Goal: Task Accomplishment & Management: Complete application form

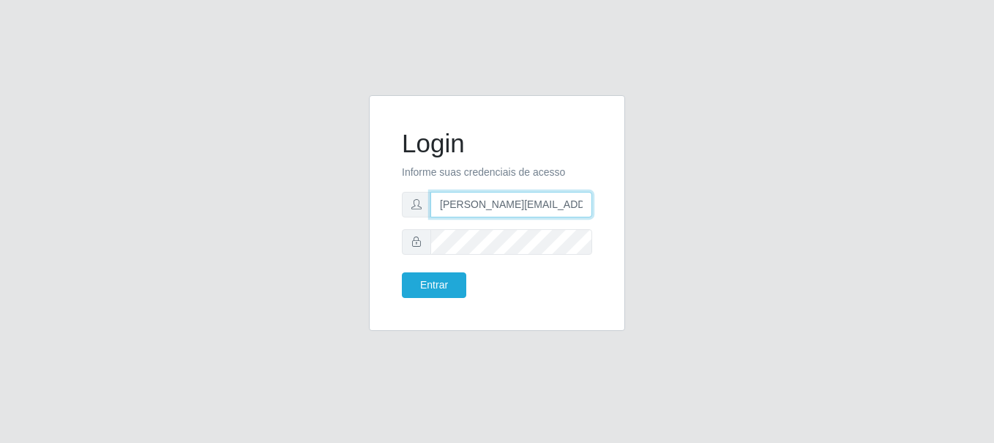
type input "[PERSON_NAME][EMAIL_ADDRESS][PERSON_NAME][DOMAIN_NAME]"
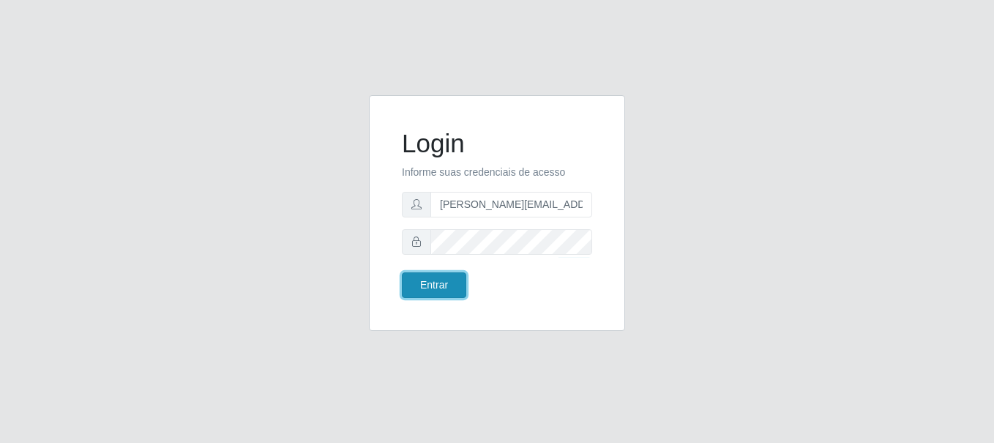
click at [433, 285] on button "Entrar" at bounding box center [434, 285] width 64 height 26
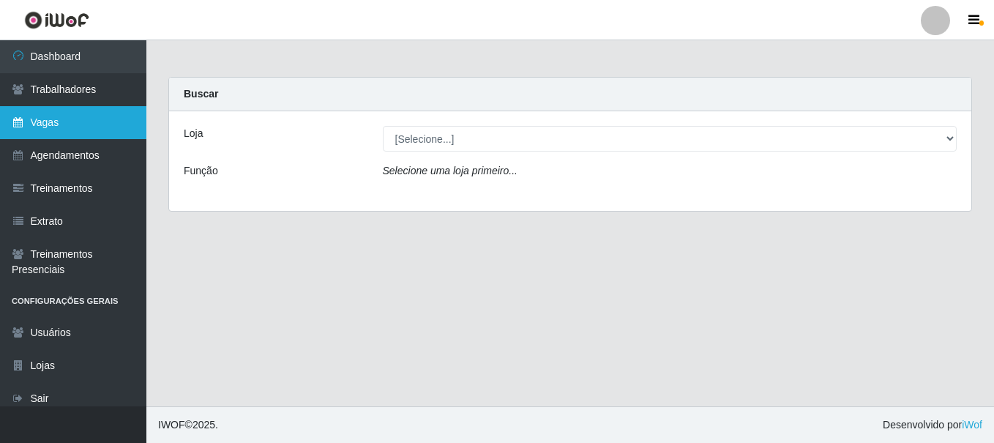
click at [73, 122] on link "Vagas" at bounding box center [73, 122] width 146 height 33
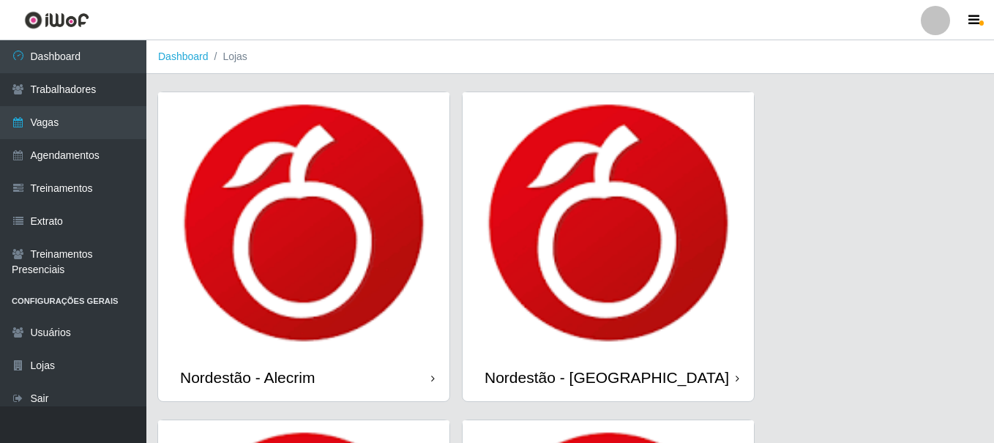
click at [250, 368] on div "Nordestão - Alecrim" at bounding box center [247, 377] width 135 height 18
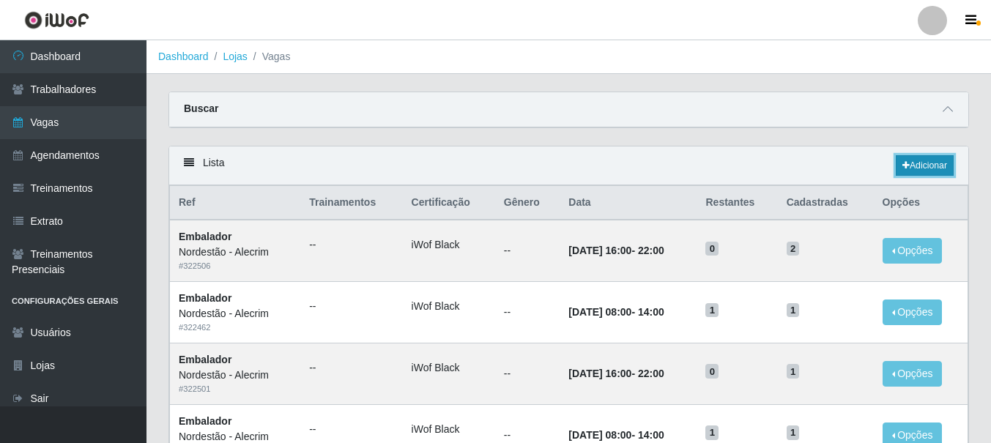
click at [922, 166] on link "Adicionar" at bounding box center [924, 165] width 58 height 20
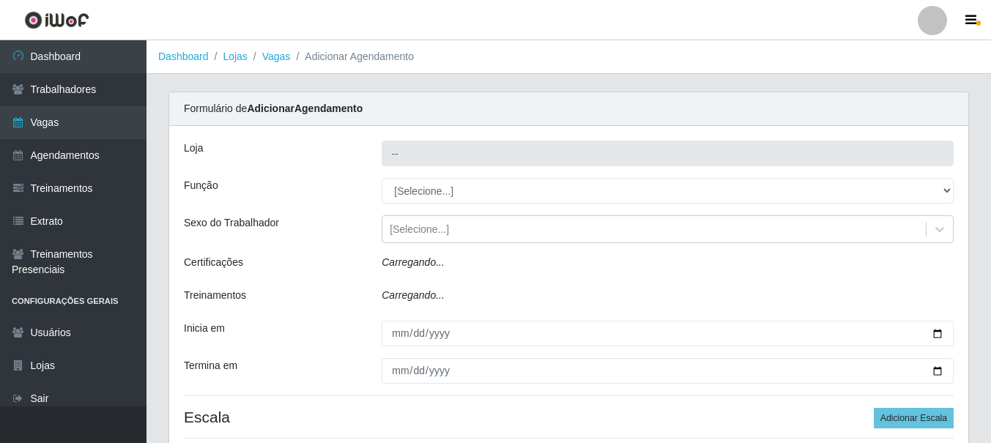
type input "Nordestão - Alecrim"
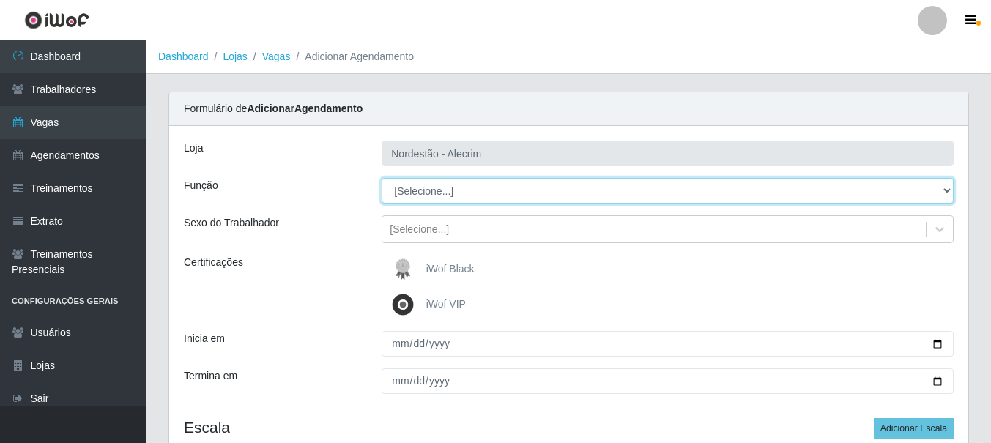
select select "1"
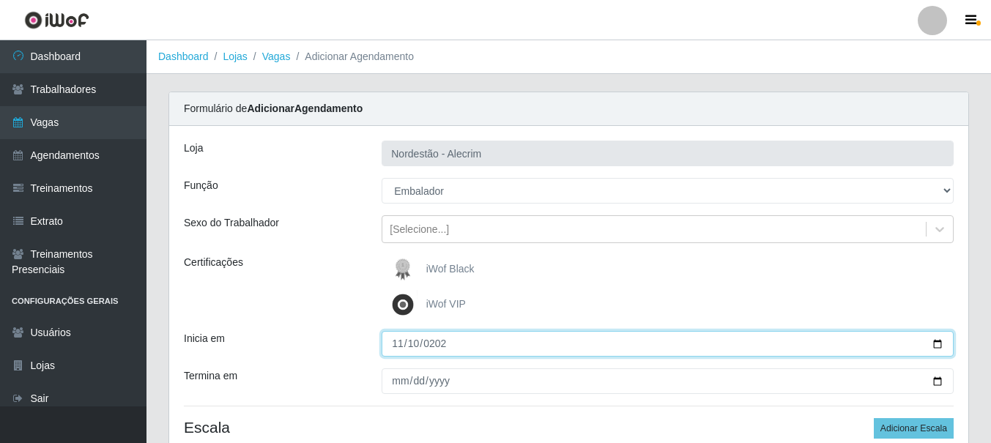
type input "[DATE]"
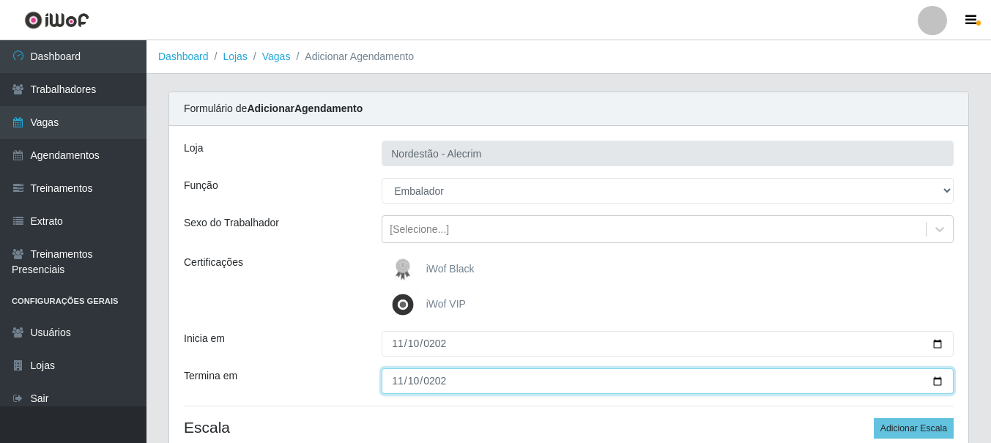
type input "[DATE]"
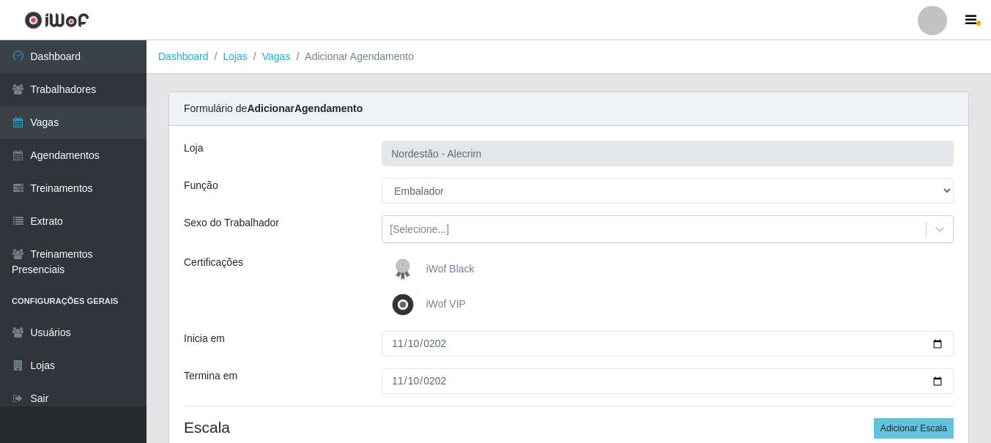
click at [667, 269] on div "iWof Black" at bounding box center [667, 269] width 572 height 29
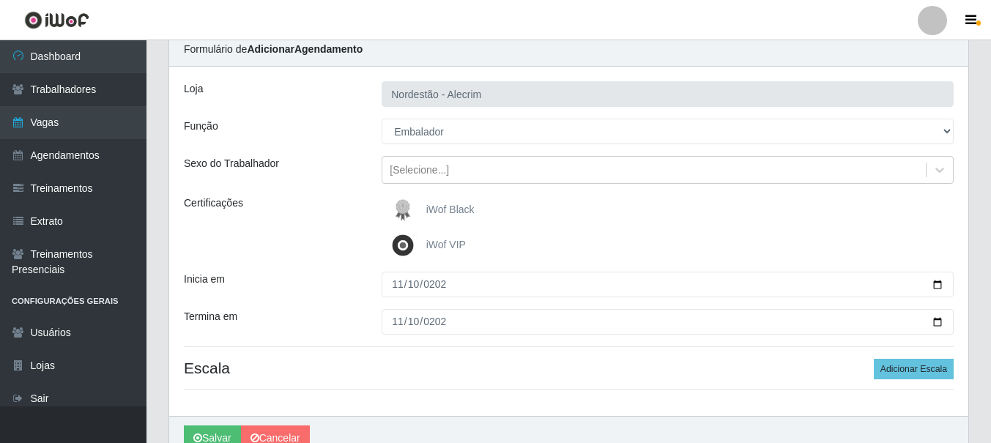
scroll to position [131, 0]
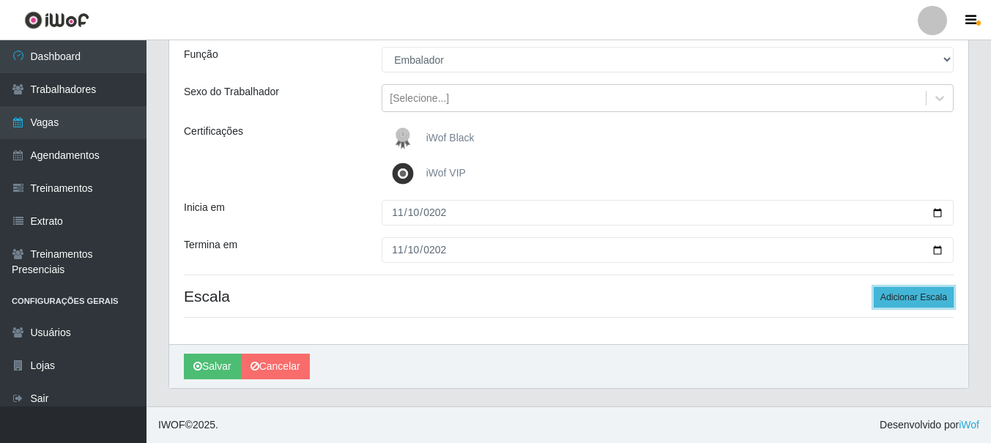
click at [914, 297] on button "Adicionar Escala" at bounding box center [913, 297] width 80 height 20
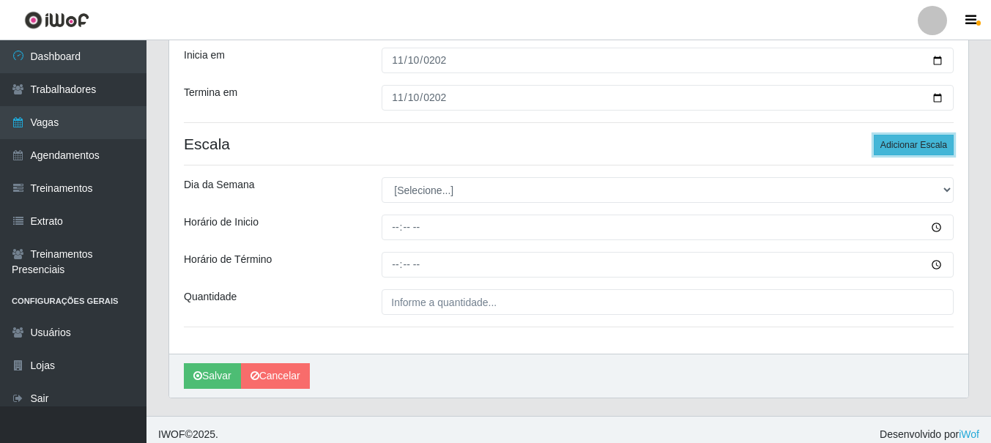
scroll to position [293, 0]
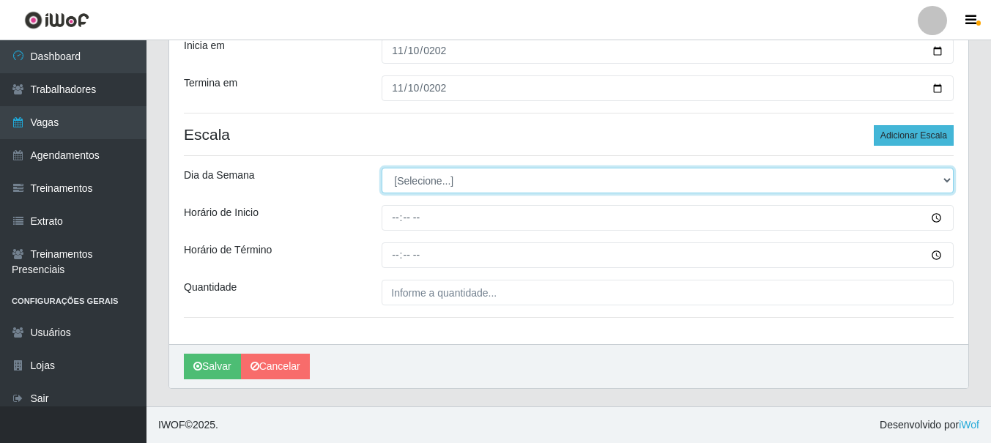
select select "1"
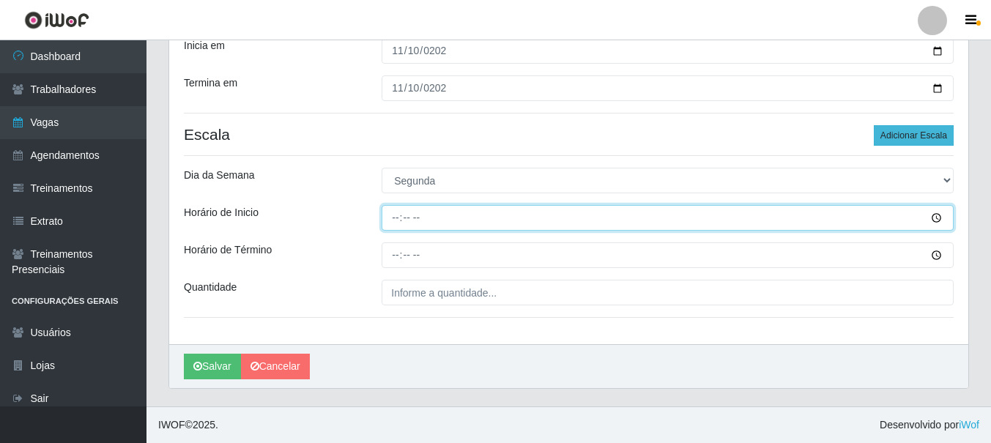
type input "08:00"
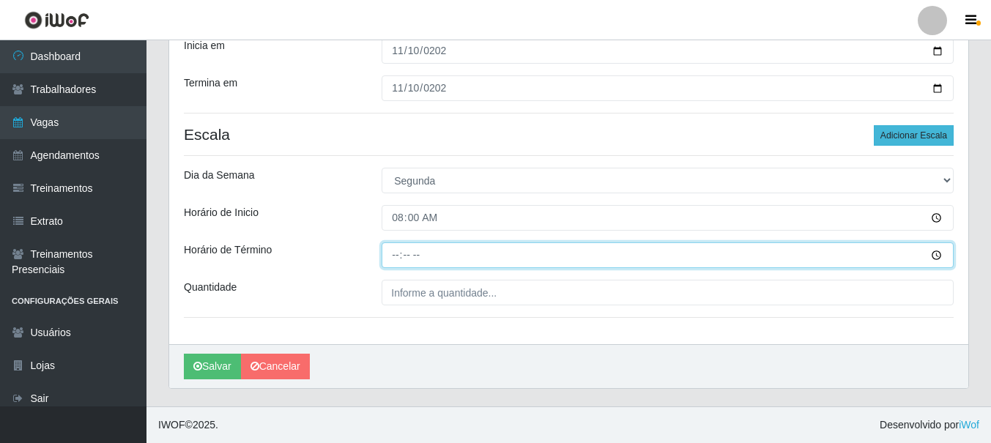
type input "14:00"
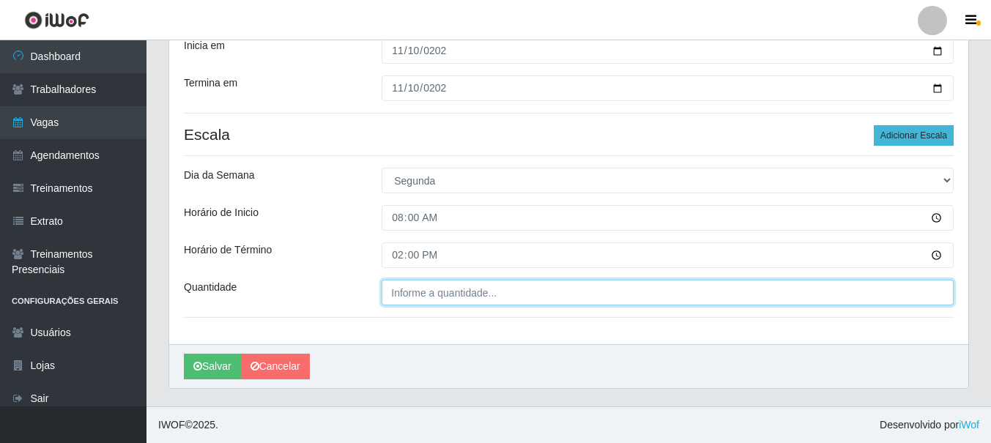
type input "___"
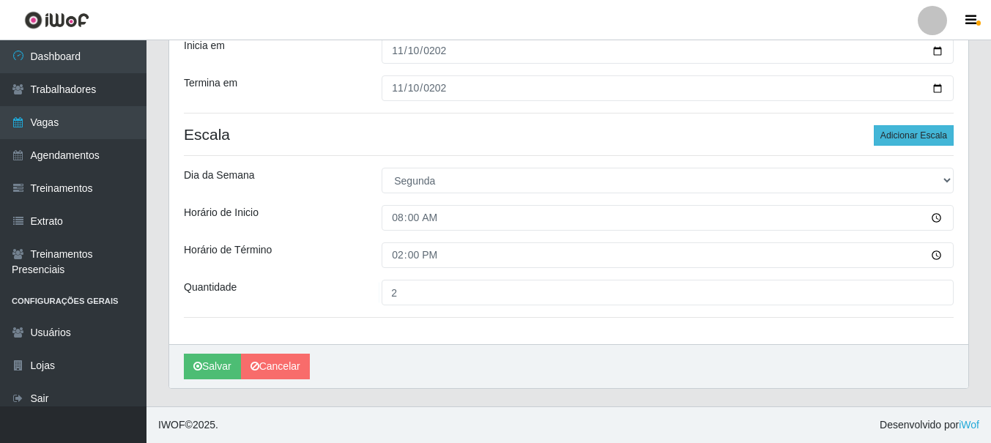
type input "2__"
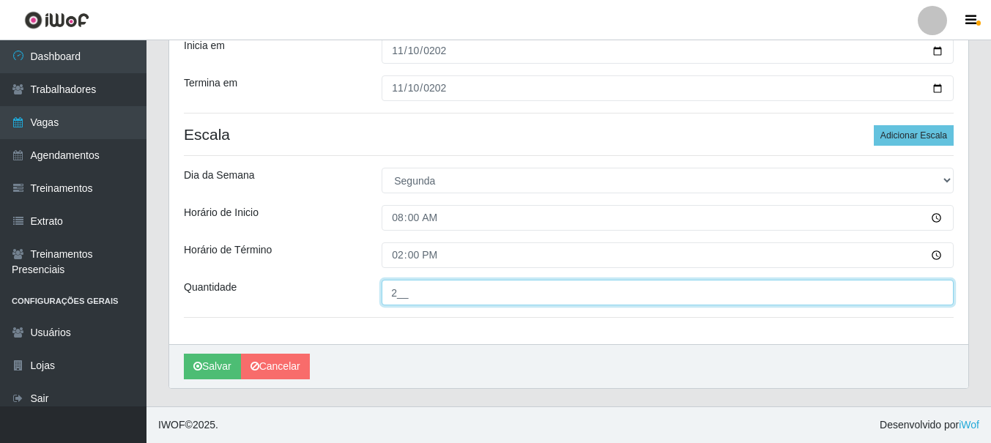
click at [667, 292] on input "2__" at bounding box center [667, 293] width 572 height 26
type input "2__"
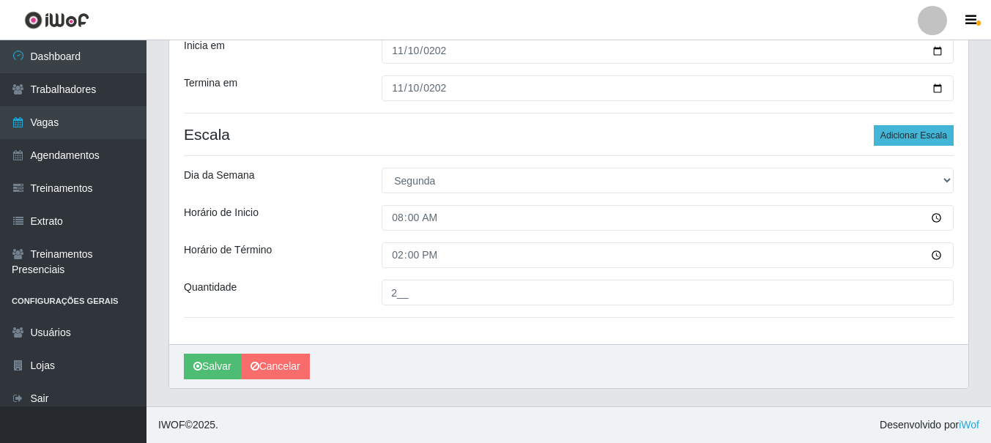
click at [914, 135] on button "Adicionar Escala" at bounding box center [913, 135] width 80 height 20
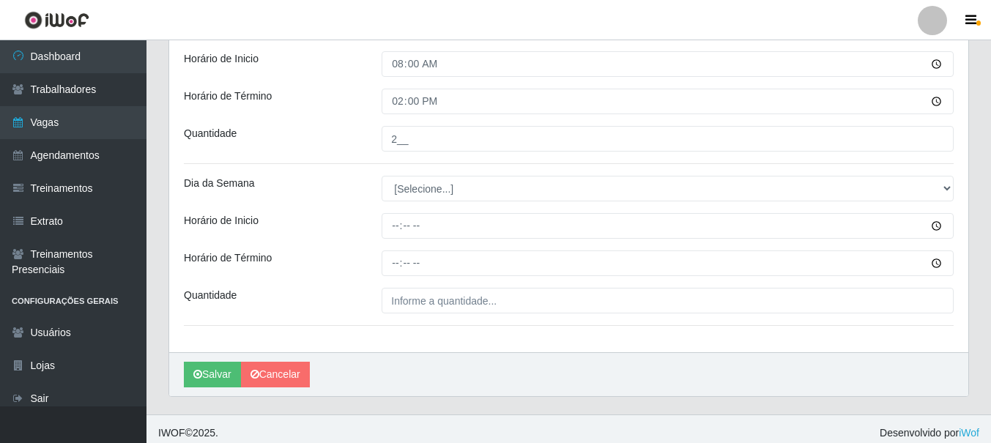
scroll to position [455, 0]
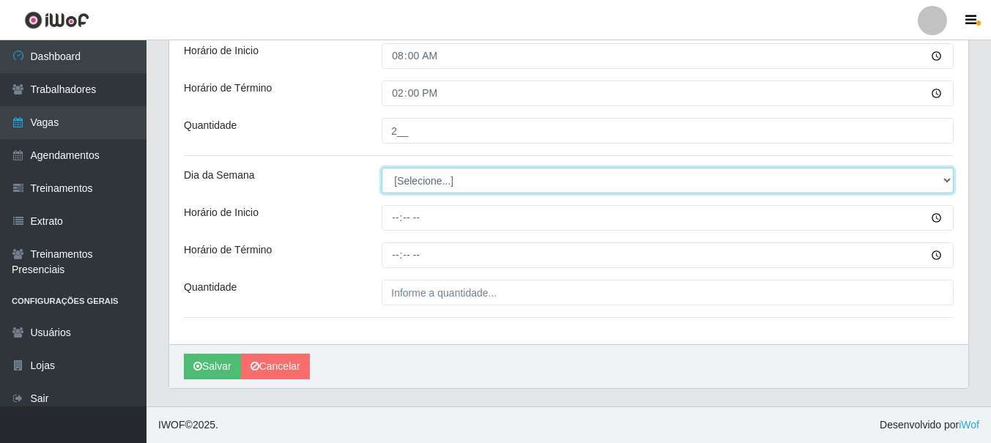
select select "1"
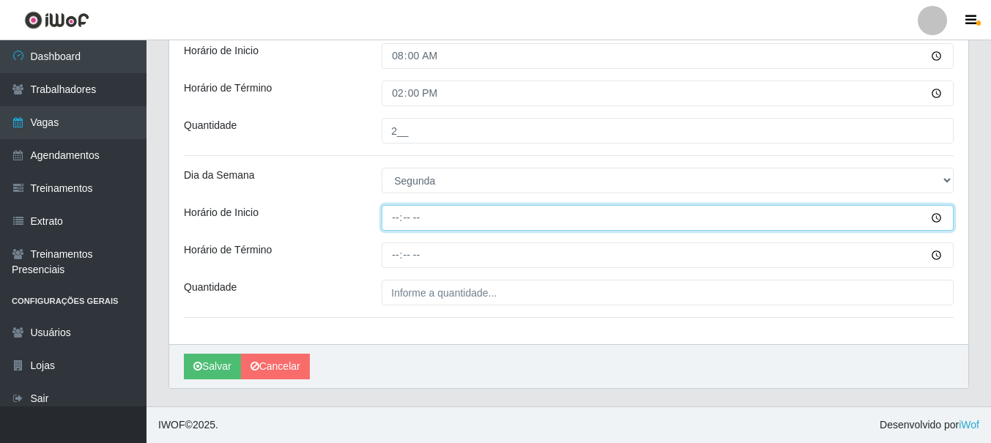
type input "16:00"
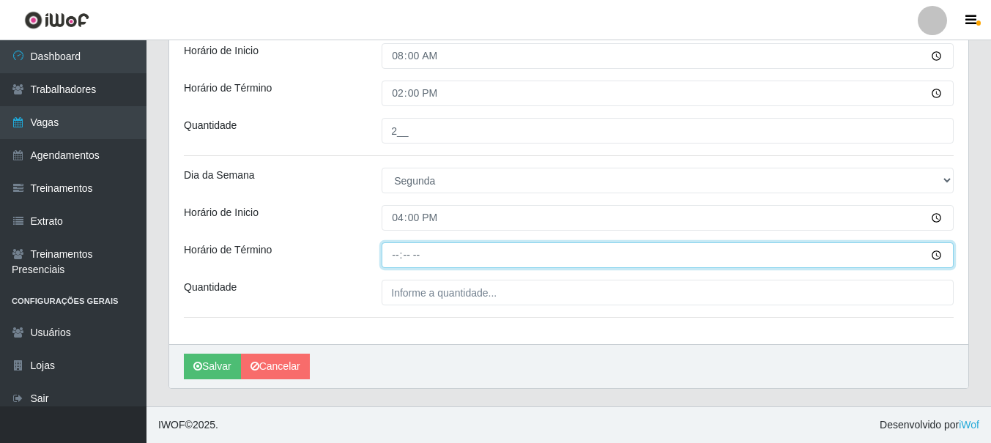
type input "22:00"
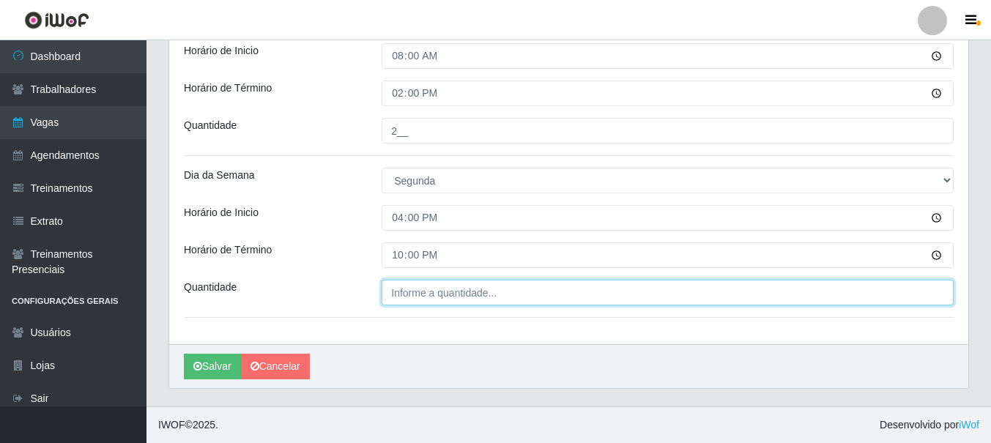
type input "___"
type input "2"
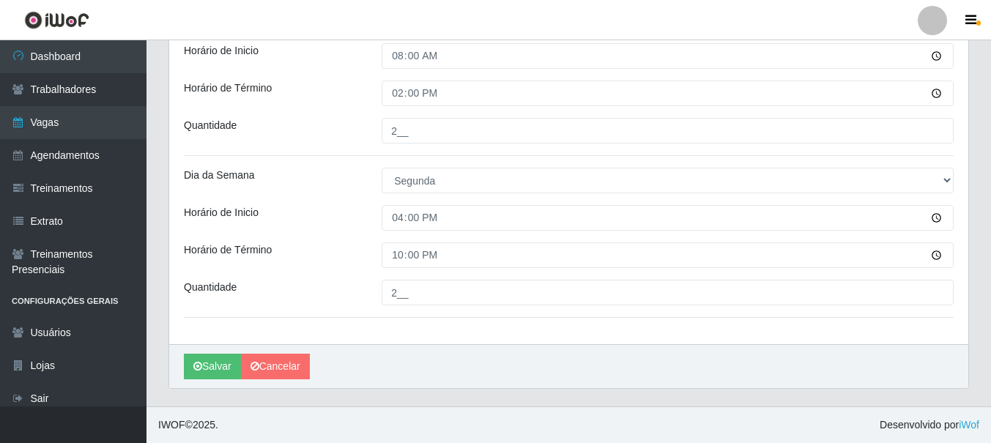
click at [667, 292] on input "2__" at bounding box center [667, 293] width 572 height 26
type input "2__"
click at [212, 366] on button "Salvar" at bounding box center [212, 367] width 57 height 26
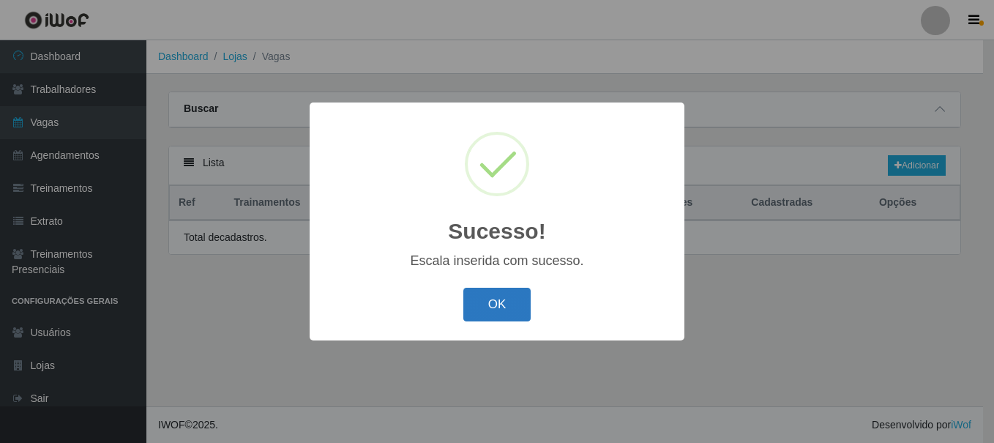
click at [496, 305] on button "OK" at bounding box center [497, 305] width 68 height 34
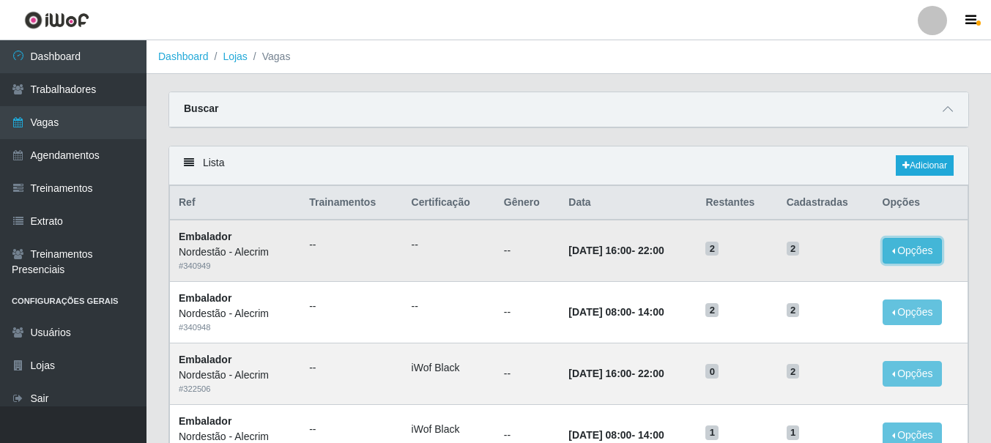
click at [928, 253] on button "Opções" at bounding box center [912, 251] width 60 height 26
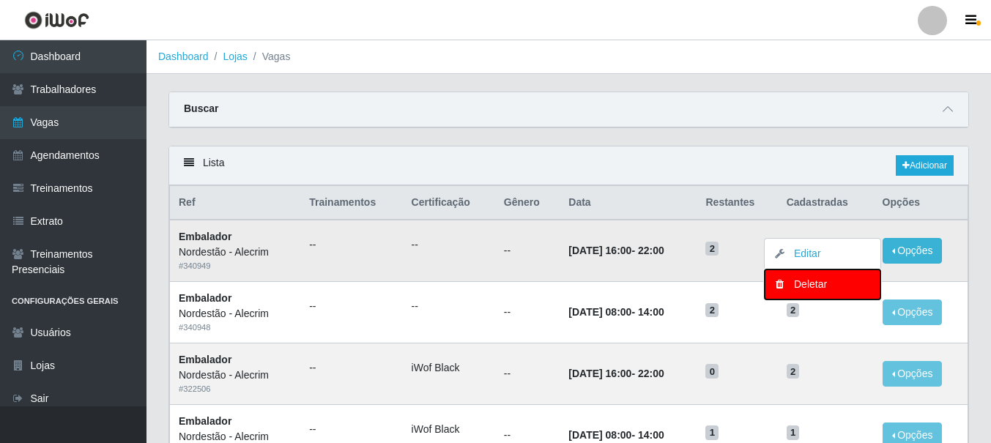
click at [829, 288] on div "Deletar" at bounding box center [822, 284] width 86 height 15
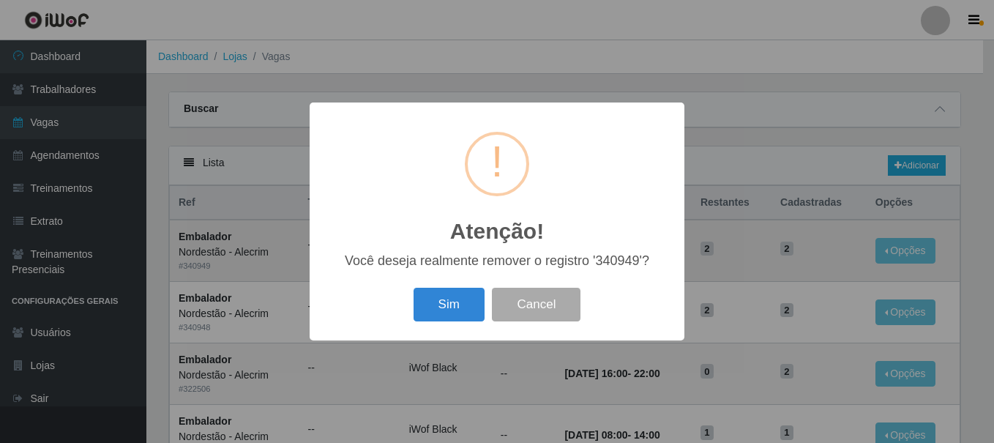
drag, startPoint x: 441, startPoint y: 313, endPoint x: 717, endPoint y: 283, distance: 277.6
click at [446, 312] on button "Sim" at bounding box center [449, 305] width 71 height 34
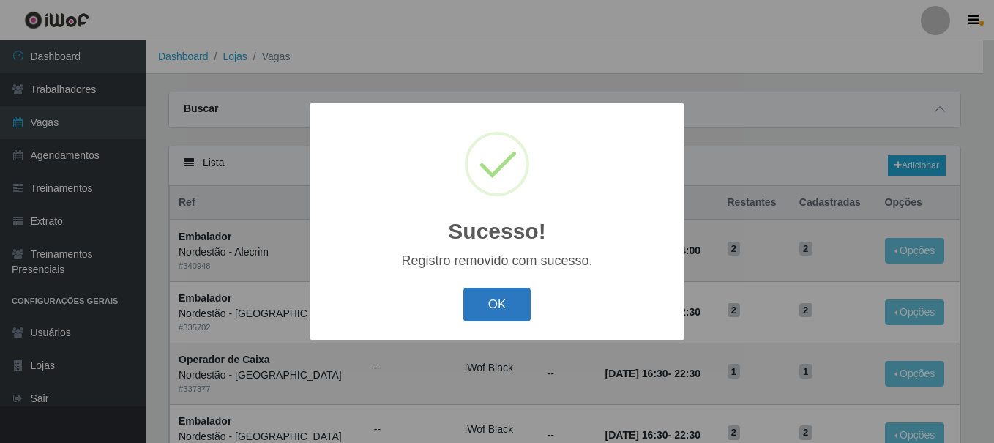
click at [491, 309] on button "OK" at bounding box center [497, 305] width 68 height 34
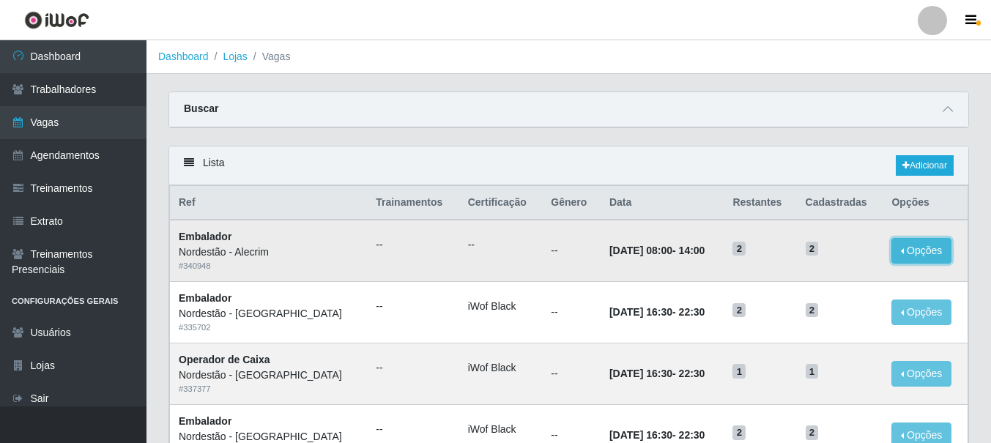
click at [912, 253] on button "Opções" at bounding box center [921, 251] width 60 height 26
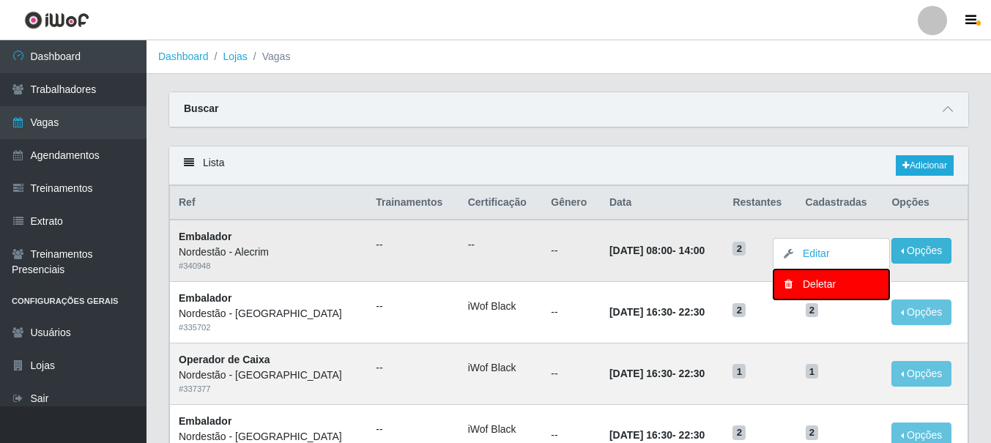
click at [797, 286] on div "Deletar" at bounding box center [831, 284] width 86 height 15
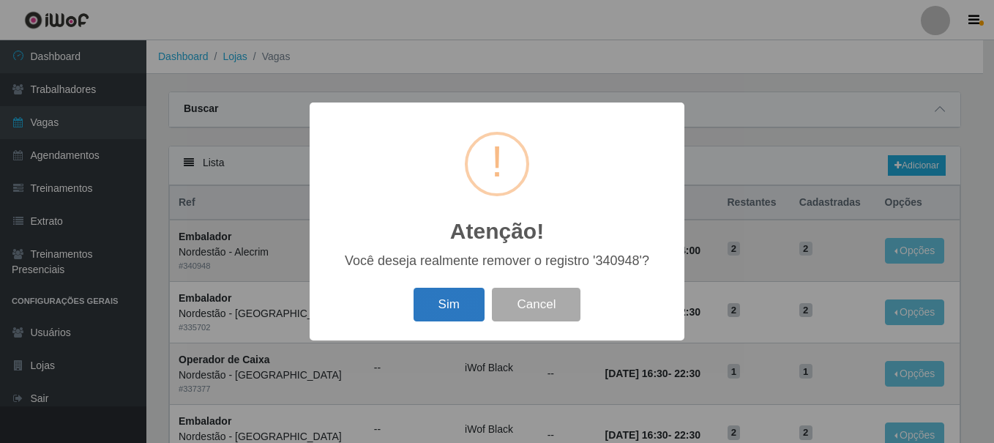
click at [448, 310] on button "Sim" at bounding box center [449, 305] width 71 height 34
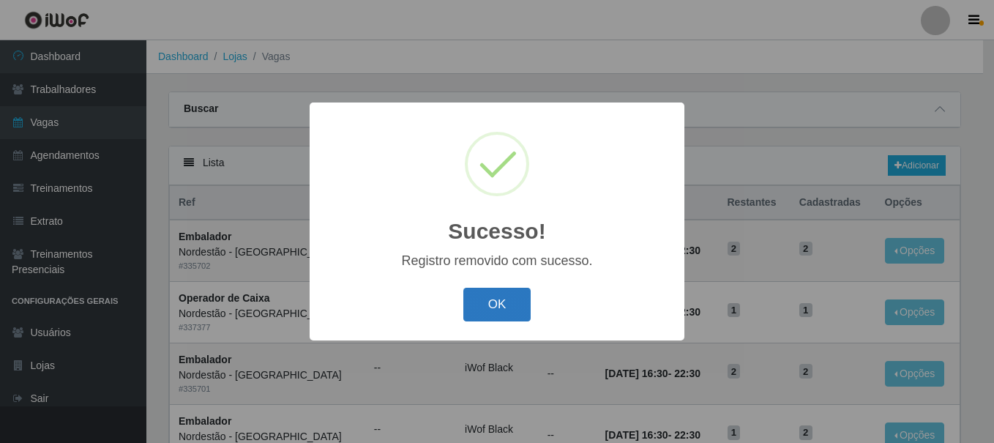
click at [480, 305] on button "OK" at bounding box center [497, 305] width 68 height 34
